Goal: Task Accomplishment & Management: Manage account settings

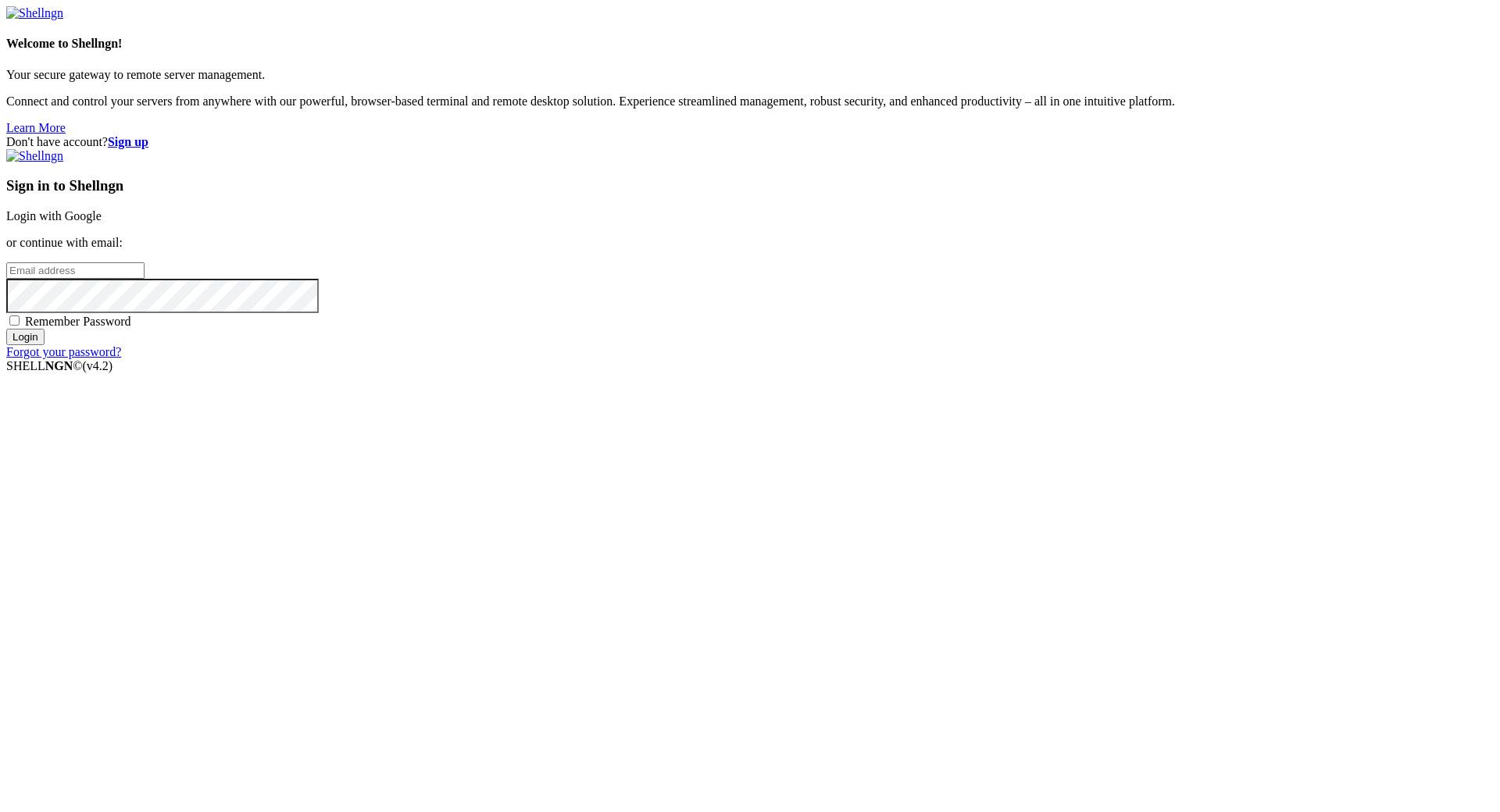
click at [131, 328] on span "Remember Password" at bounding box center [77, 321] width 106 height 13
click at [19, 326] on input "Remember Password" at bounding box center [15, 321] width 11 height 11
checkbox input "true"
click at [144, 279] on input "email" at bounding box center [75, 270] width 138 height 17
paste input "[EMAIL_ADDRESS][DOMAIN_NAME]"
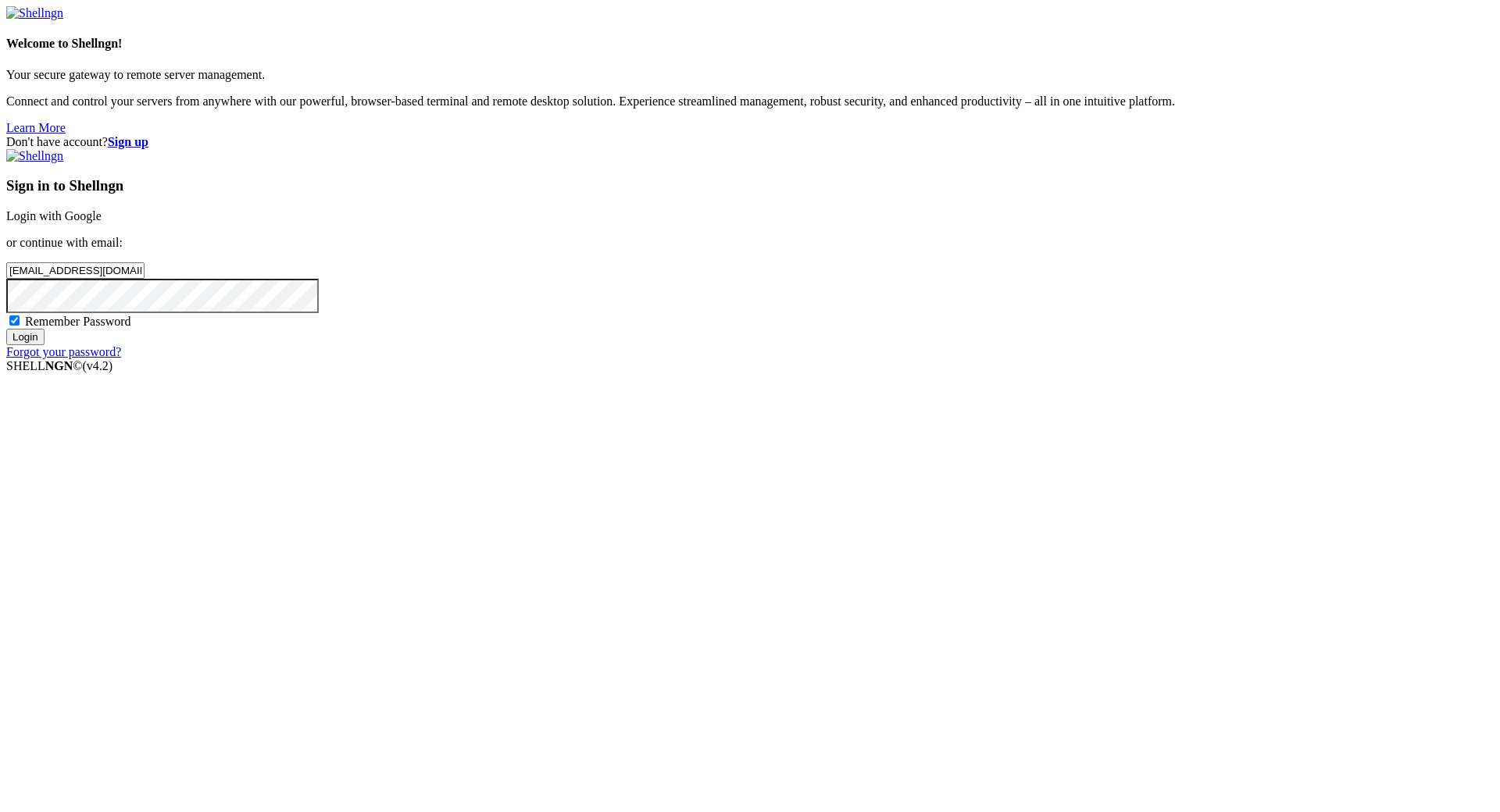
type input "[EMAIL_ADDRESS][DOMAIN_NAME]"
click at [45, 345] on input "Login" at bounding box center [26, 337] width 39 height 17
